Goal: Information Seeking & Learning: Learn about a topic

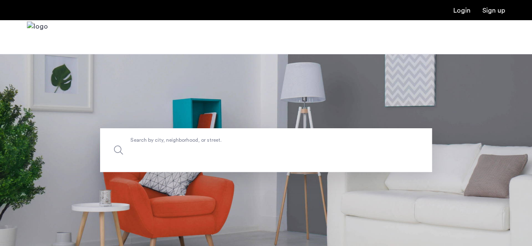
click at [306, 139] on label "Search by city, neighborhood, or street." at bounding box center [266, 150] width 332 height 44
click at [306, 139] on input "Search by city, neighborhood, or street." at bounding box center [266, 150] width 332 height 44
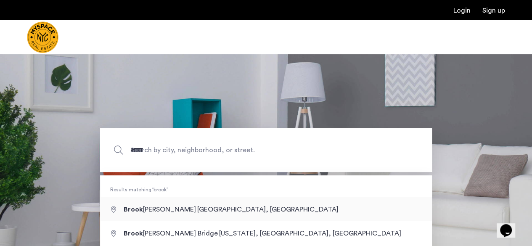
type input "**********"
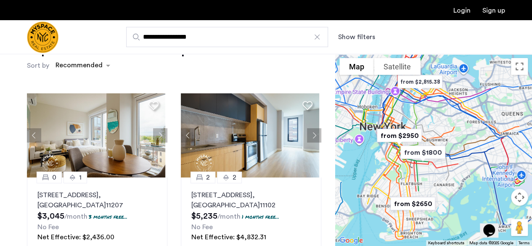
click at [373, 37] on button "Show filters" at bounding box center [356, 37] width 37 height 10
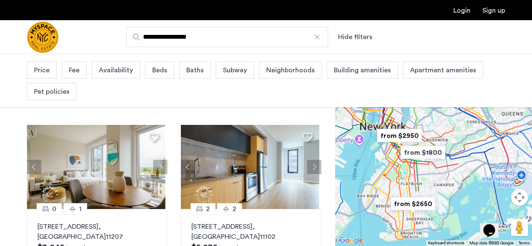
click at [161, 74] on span "Beds" at bounding box center [159, 70] width 15 height 10
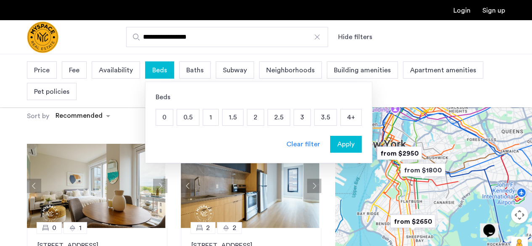
click at [255, 119] on p "2" at bounding box center [255, 117] width 16 height 16
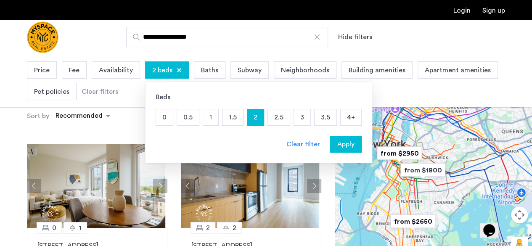
click at [40, 71] on span "Price" at bounding box center [42, 70] width 16 height 10
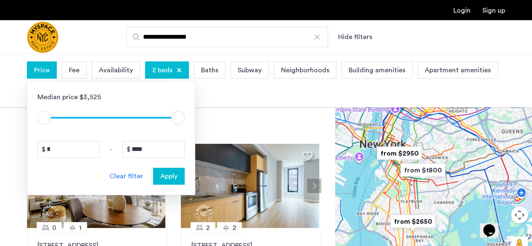
click at [174, 125] on div "Median price $3,525 $1 $8000 $1 $8000 * - **** Clear filter Apply" at bounding box center [111, 139] width 168 height 114
click at [181, 115] on span "ngx-slider-max" at bounding box center [177, 117] width 13 height 13
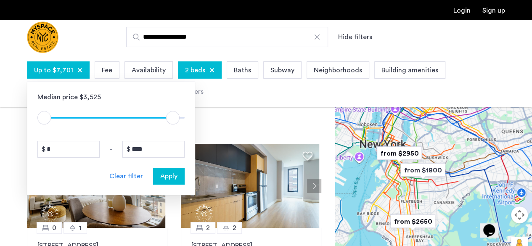
type input "****"
drag, startPoint x: 179, startPoint y: 122, endPoint x: 206, endPoint y: 127, distance: 27.9
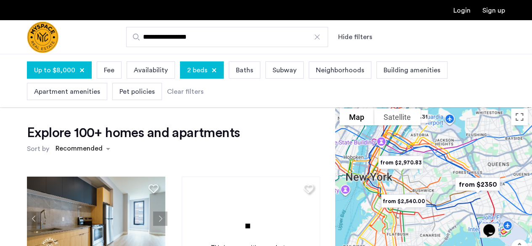
click at [83, 69] on div at bounding box center [82, 70] width 5 height 5
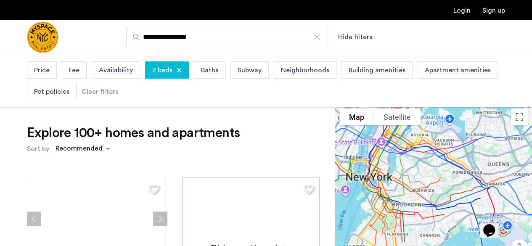
click at [47, 71] on span "Price" at bounding box center [42, 70] width 16 height 10
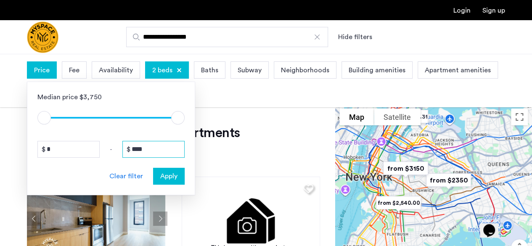
click at [157, 154] on input "****" at bounding box center [153, 149] width 62 height 17
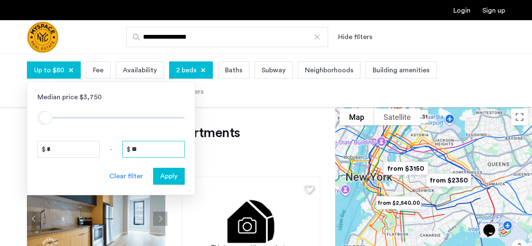
type input "*"
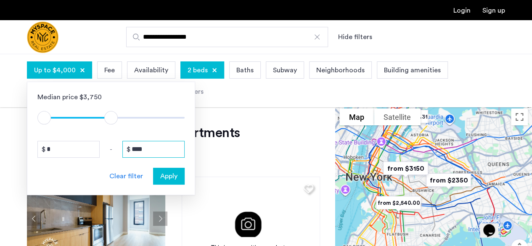
type input "****"
click at [167, 173] on span "Apply" at bounding box center [168, 176] width 17 height 10
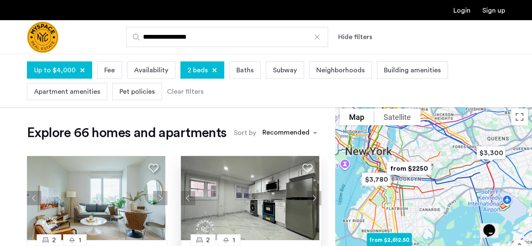
scroll to position [40, 0]
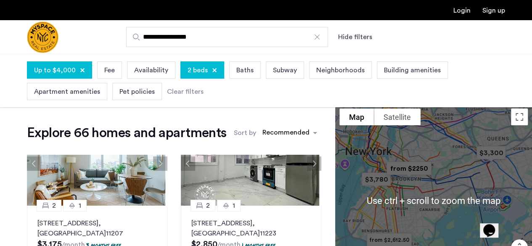
click at [451, 149] on div at bounding box center [433, 200] width 197 height 192
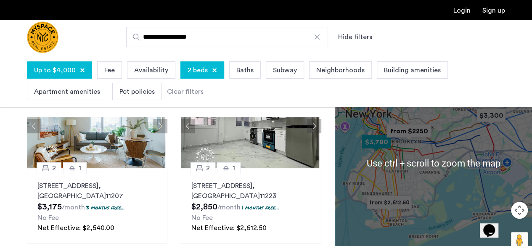
scroll to position [19, 0]
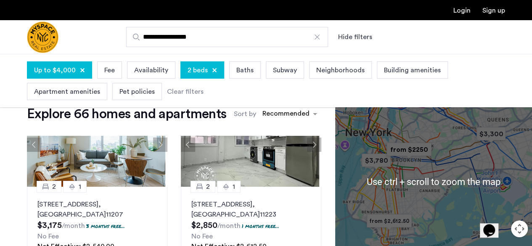
click at [410, 151] on img "from $2250" at bounding box center [409, 150] width 58 height 26
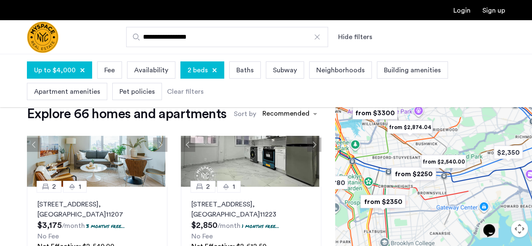
click at [394, 169] on img "from $2250" at bounding box center [414, 174] width 58 height 26
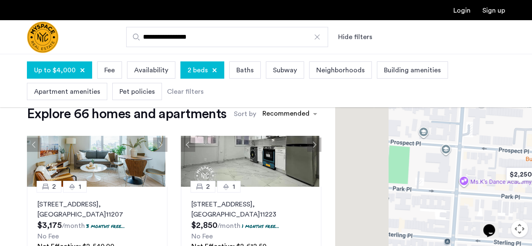
drag, startPoint x: 412, startPoint y: 156, endPoint x: 468, endPoint y: 215, distance: 80.9
click at [468, 215] on div "To navigate, press the arrow keys." at bounding box center [433, 181] width 197 height 192
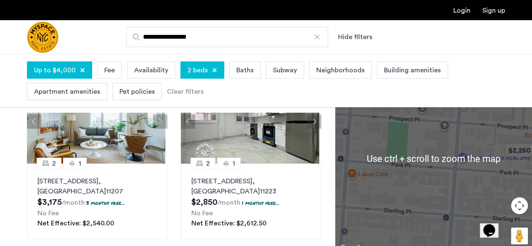
scroll to position [43, 0]
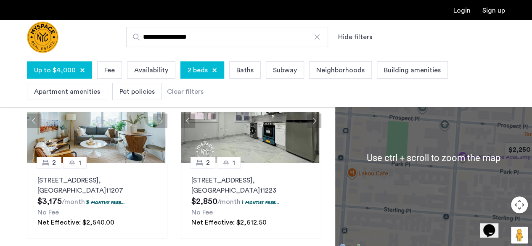
click at [521, 207] on button "Map camera controls" at bounding box center [519, 204] width 17 height 17
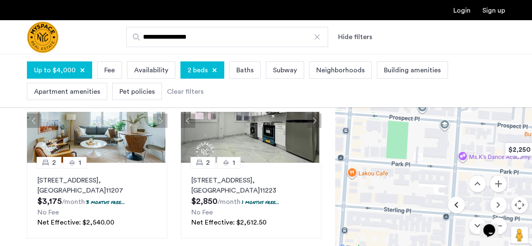
click at [458, 202] on button "Move left" at bounding box center [456, 204] width 17 height 17
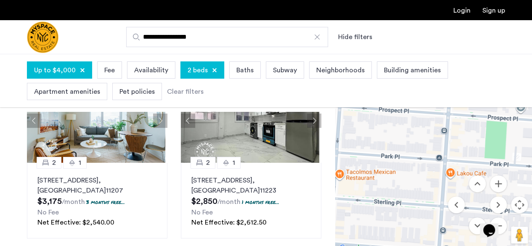
click at [504, 216] on div "Opens Chat This icon Opens the chat window." at bounding box center [493, 216] width 20 height 0
click at [496, 225] on div "Opens Chat This icon Opens the chat window." at bounding box center [489, 230] width 13 height 13
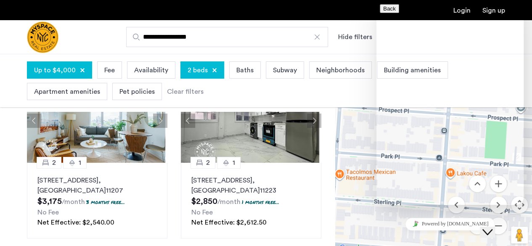
click at [310, 95] on div "Up to $4,000 Fee Availability 2 beds Baths Subway Neighborhoods Building amenit…" at bounding box center [266, 80] width 478 height 43
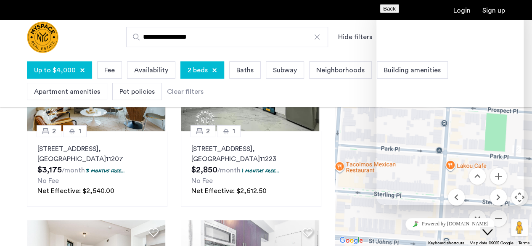
scroll to position [74, 0]
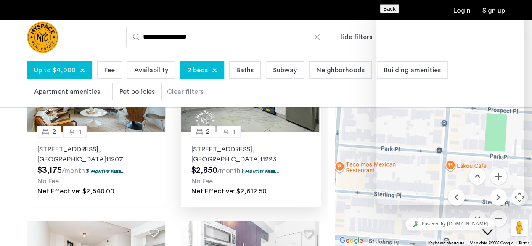
click at [258, 160] on p "42 Southgate Court, Unit 2, Brooklyn , NY 11223" at bounding box center [250, 154] width 119 height 20
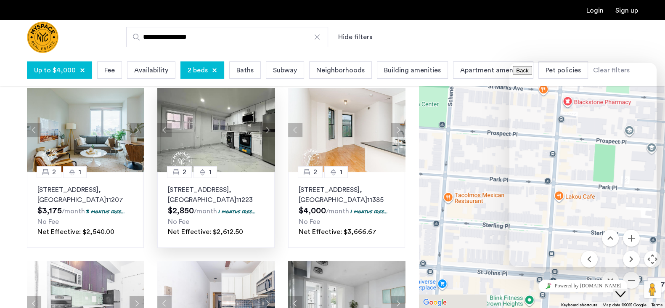
scroll to position [17, 0]
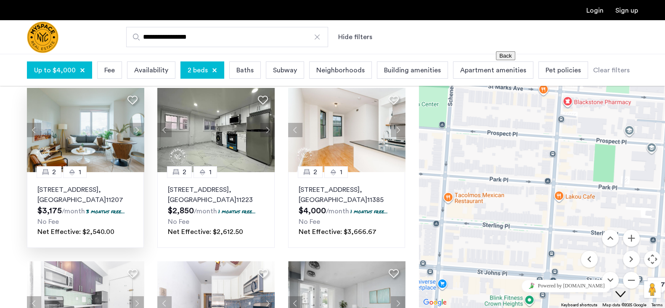
click at [111, 164] on img at bounding box center [85, 130] width 117 height 84
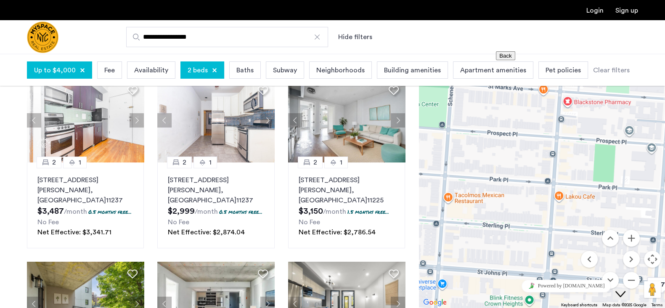
scroll to position [257, 0]
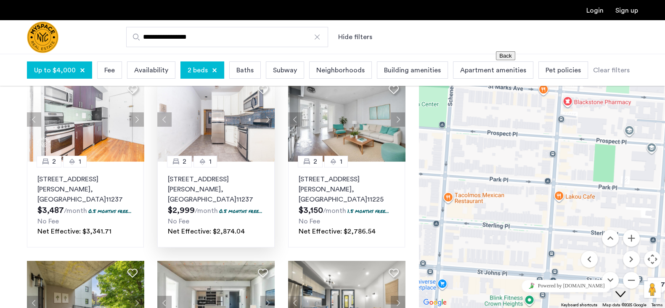
click at [256, 190] on p "290 Harman St, Unit 3RR, Brooklyn , NY 11237" at bounding box center [216, 189] width 96 height 30
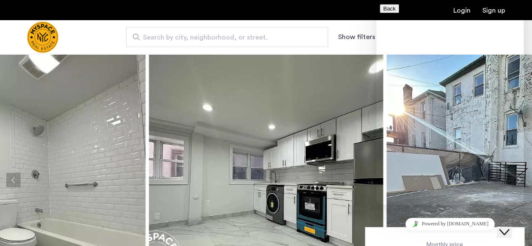
drag, startPoint x: 372, startPoint y: 84, endPoint x: 70, endPoint y: 1, distance: 313.3
click at [372, 84] on img at bounding box center [266, 180] width 234 height 252
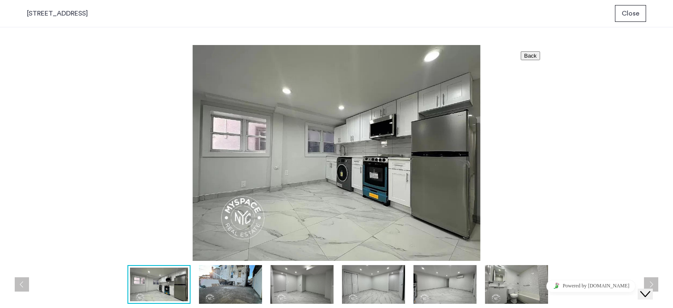
drag, startPoint x: 70, startPoint y: 1, endPoint x: 243, endPoint y: 291, distance: 338.1
click at [243, 246] on img at bounding box center [230, 284] width 63 height 39
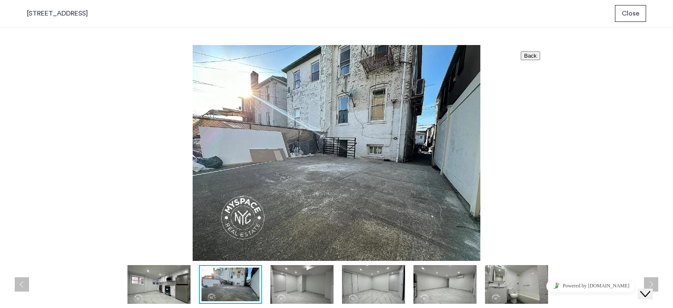
click at [296, 246] on img at bounding box center [302, 284] width 63 height 39
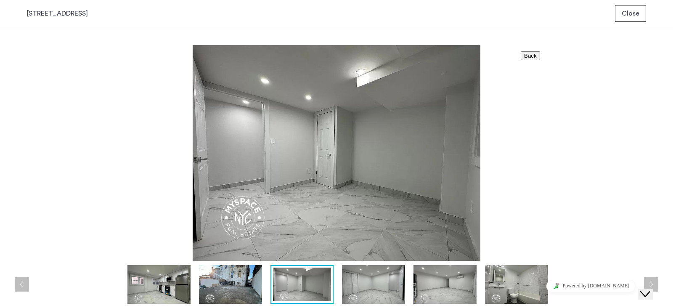
click at [327, 246] on img at bounding box center [302, 285] width 58 height 34
click at [355, 246] on img at bounding box center [373, 284] width 63 height 39
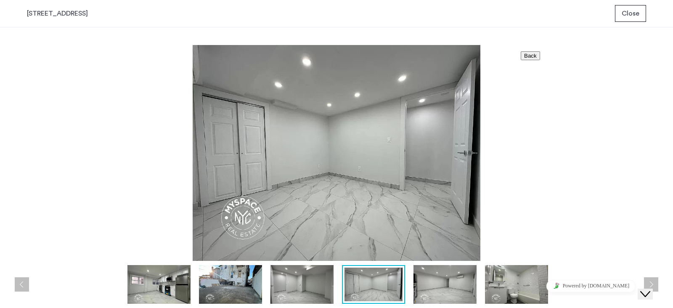
click at [414, 246] on img at bounding box center [445, 284] width 63 height 39
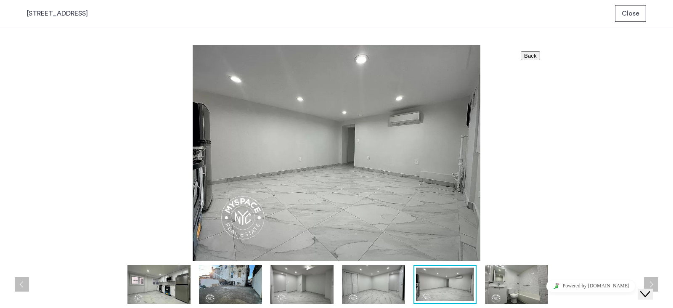
click at [532, 8] on button "Close" at bounding box center [630, 13] width 31 height 17
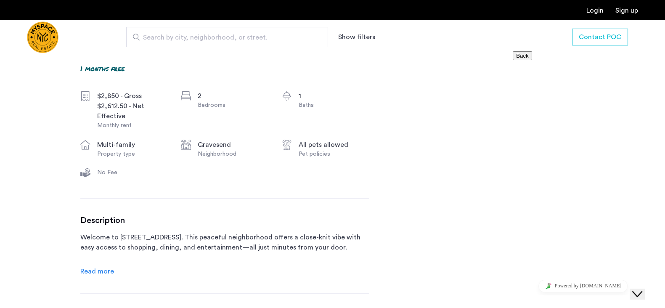
scroll to position [299, 0]
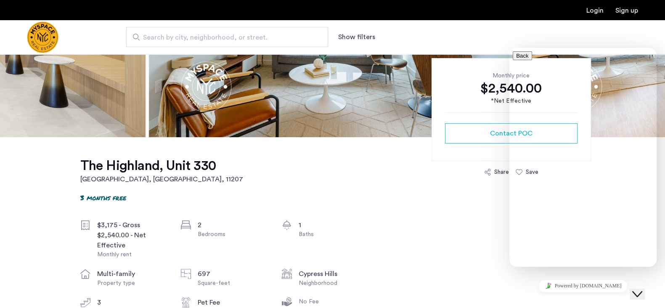
scroll to position [152, 0]
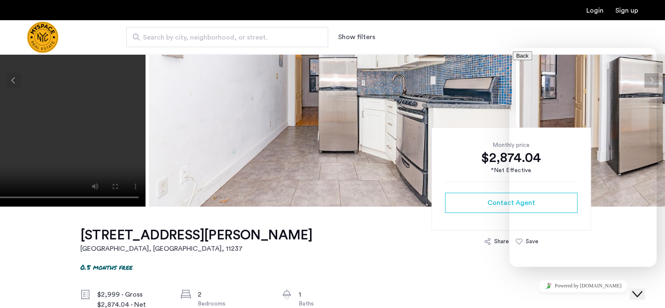
scroll to position [80, 0]
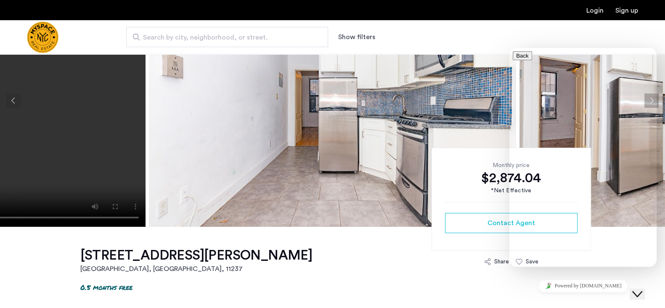
click at [198, 152] on img at bounding box center [332, 100] width 367 height 252
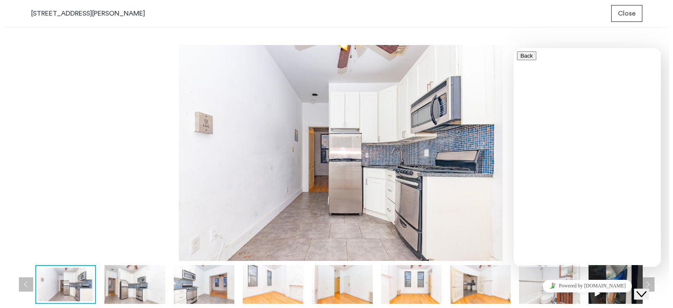
scroll to position [0, 0]
